Goal: Task Accomplishment & Management: Manage account settings

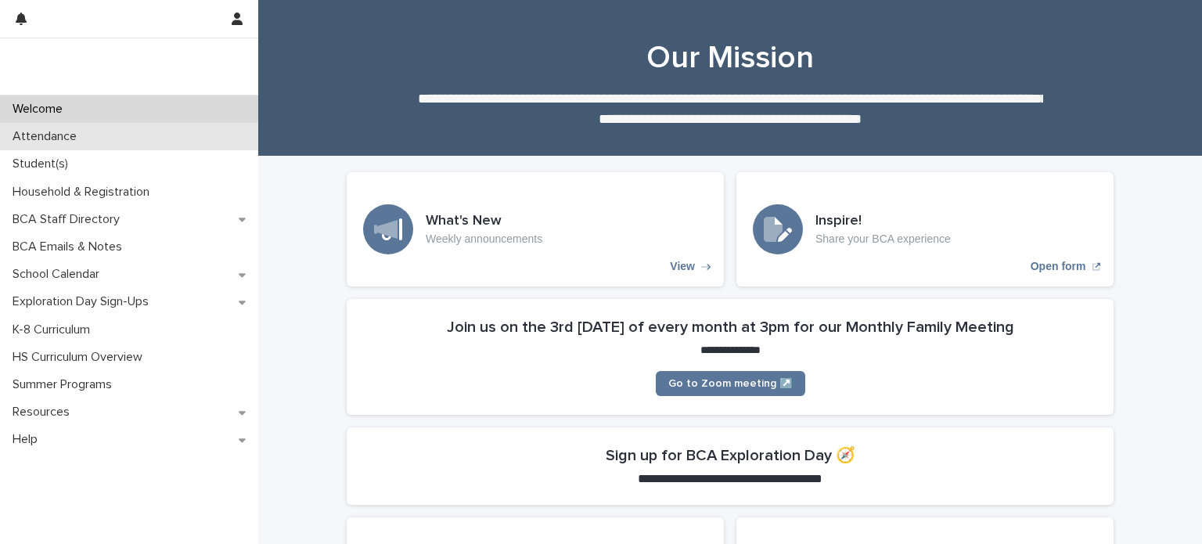
click at [167, 134] on div "Attendance" at bounding box center [129, 136] width 258 height 27
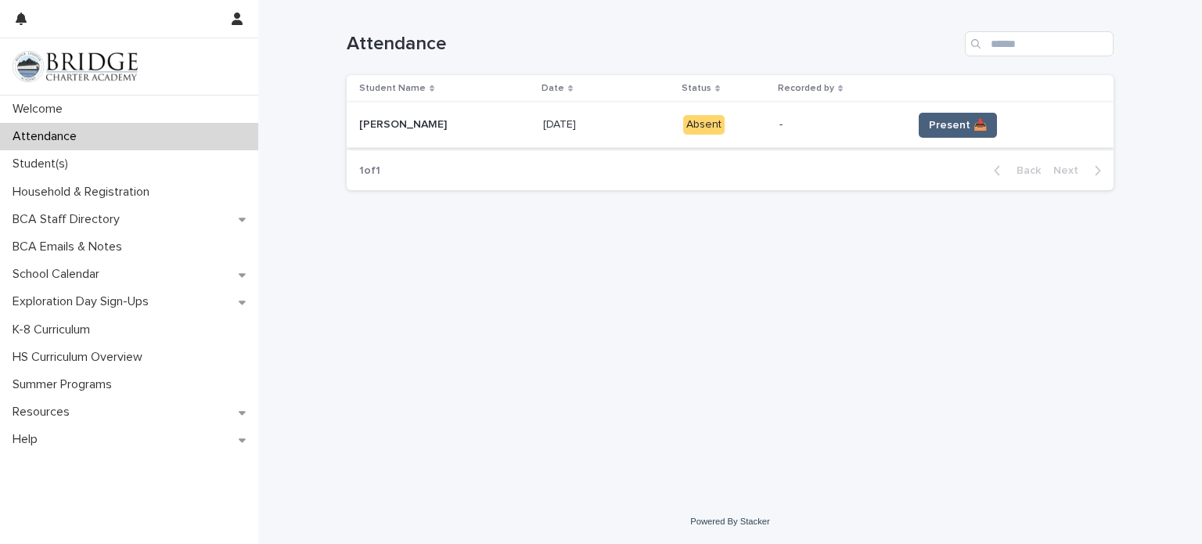
click at [940, 131] on span "Present 📥" at bounding box center [958, 125] width 58 height 16
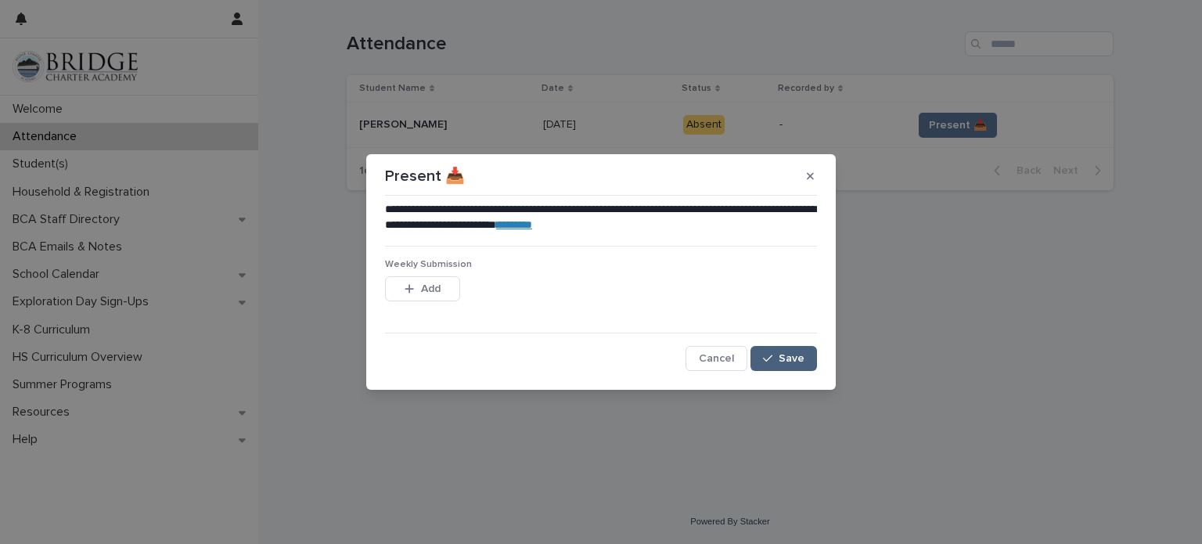
click at [791, 357] on span "Save" at bounding box center [792, 358] width 26 height 11
